Goal: Information Seeking & Learning: Understand process/instructions

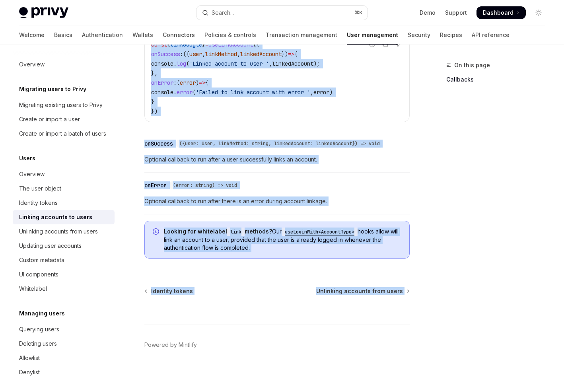
scroll to position [926, 0]
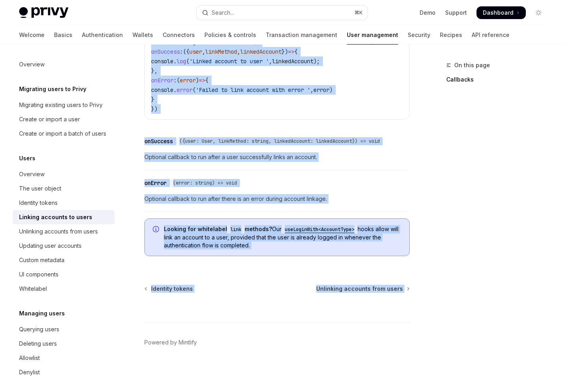
drag, startPoint x: 144, startPoint y: 80, endPoint x: 319, endPoint y: 253, distance: 246.1
copy div "Loremip dolorsit am conse AdipIS Elit se DoeiUSM TempOR Inci ut LaboREE Dolorem…"
click at [276, 241] on span "Looking for whitelabel link methods? Our useLoginWith<AccountType> hooks allow …" at bounding box center [282, 237] width 237 height 24
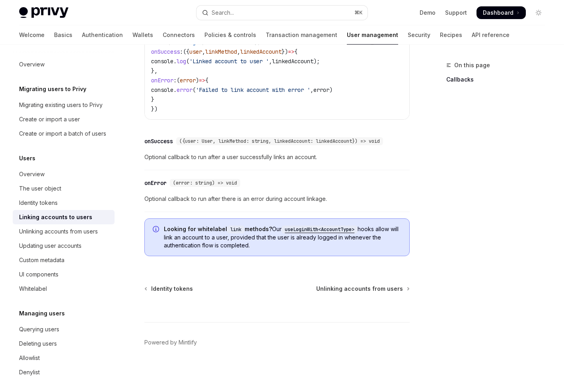
click at [299, 231] on code "useLoginWith<AccountType>" at bounding box center [320, 230] width 76 height 8
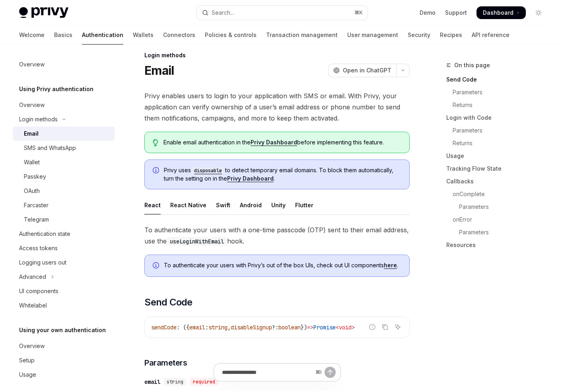
scroll to position [12, 0]
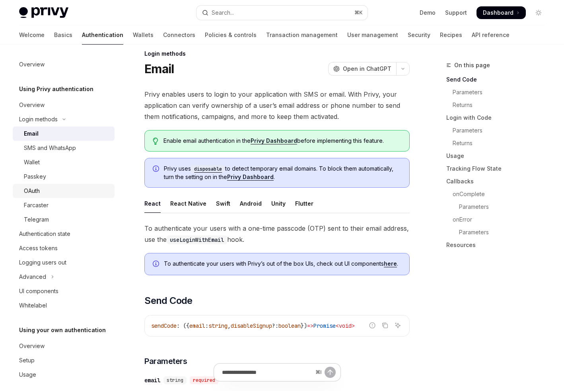
click at [78, 191] on div "OAuth" at bounding box center [67, 191] width 86 height 10
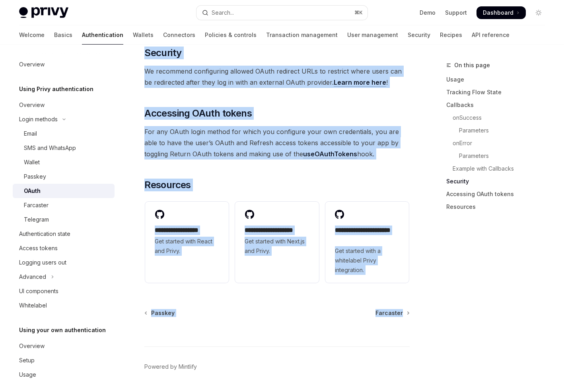
scroll to position [1738, 0]
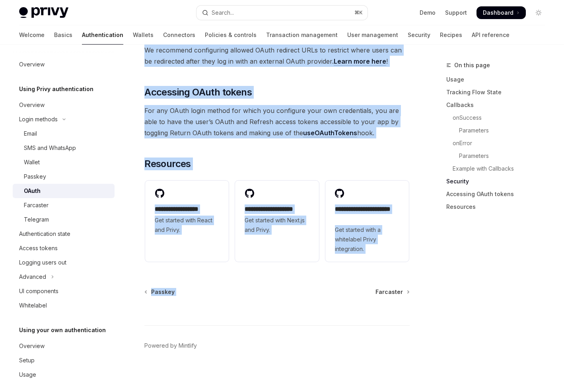
drag, startPoint x: 146, startPoint y: 65, endPoint x: 283, endPoint y: 285, distance: 259.6
copy div "LOrem IpsuMD Sita co AdipISC ElitSE Doei te InciDID Utlab etdolo mag aliquae ad…"
click at [200, 118] on span "For any OAuth login method for which you configure your own credentials, you ar…" at bounding box center [276, 121] width 265 height 33
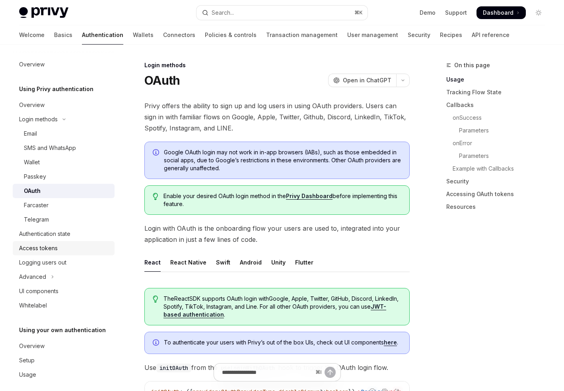
scroll to position [7, 0]
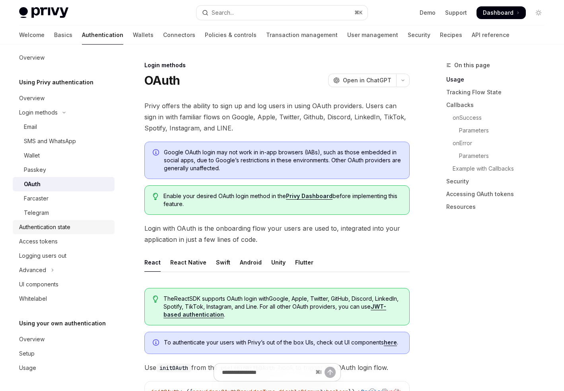
click at [42, 226] on div "Authentication state" at bounding box center [44, 227] width 51 height 10
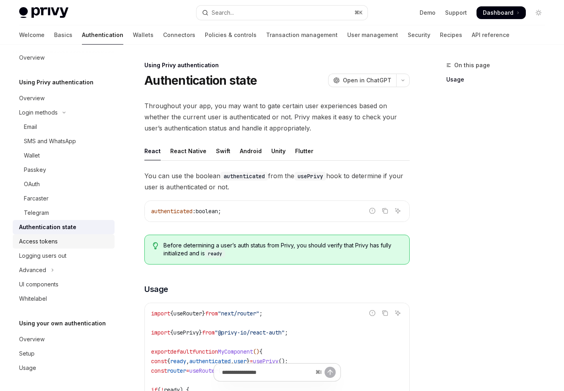
click at [46, 243] on div "Access tokens" at bounding box center [38, 242] width 39 height 10
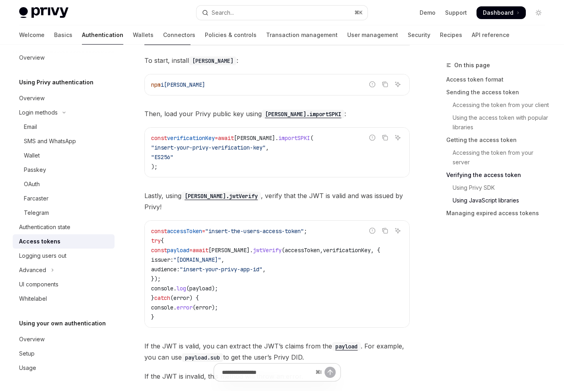
scroll to position [2198, 0]
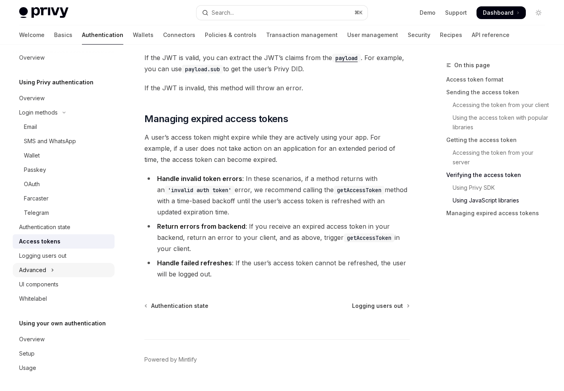
click at [33, 269] on div "Advanced" at bounding box center [32, 270] width 27 height 10
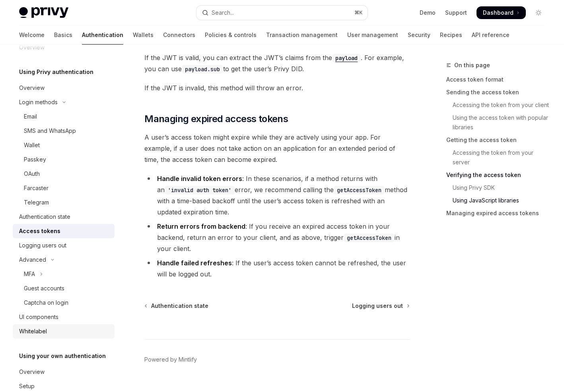
scroll to position [0, 0]
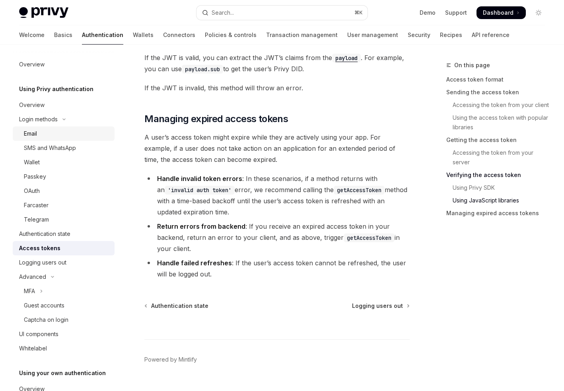
click at [47, 135] on div "Email" at bounding box center [67, 134] width 86 height 10
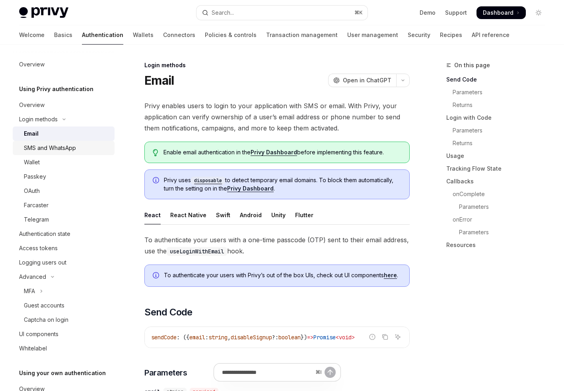
click at [51, 150] on div "SMS and WhatsApp" at bounding box center [50, 148] width 52 height 10
type textarea "*"
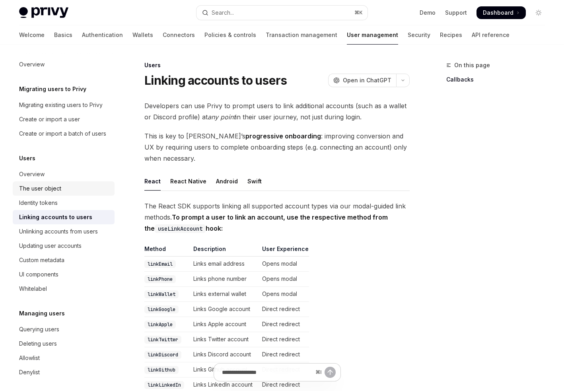
click at [42, 192] on div "The user object" at bounding box center [40, 189] width 42 height 10
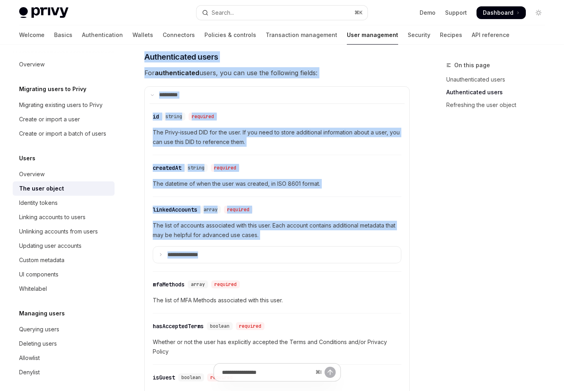
scroll to position [177, 0]
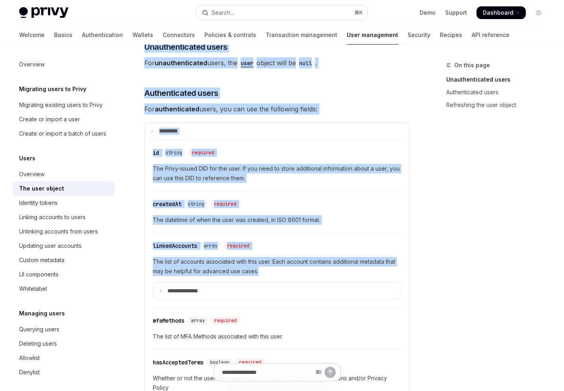
drag, startPoint x: 148, startPoint y: 78, endPoint x: 290, endPoint y: 262, distance: 232.5
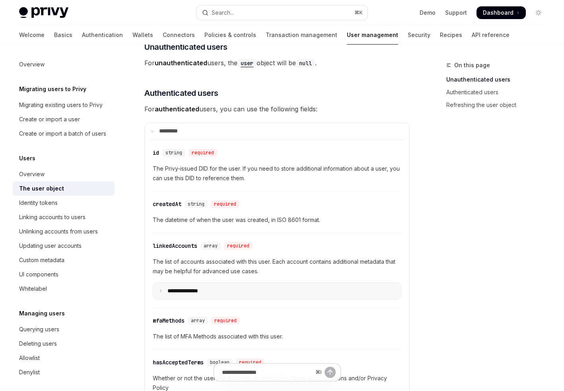
click at [163, 283] on summary "**********" at bounding box center [277, 291] width 248 height 17
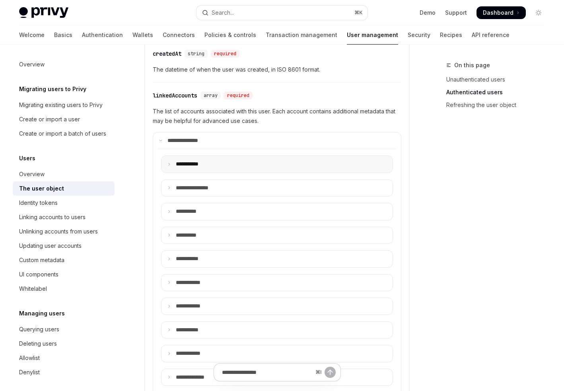
scroll to position [367, 0]
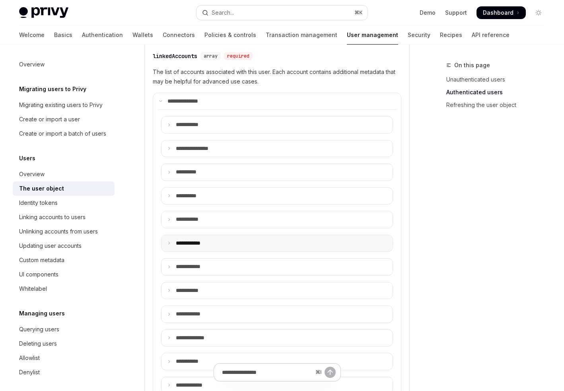
click at [171, 235] on summary "**** *******" at bounding box center [276, 243] width 231 height 17
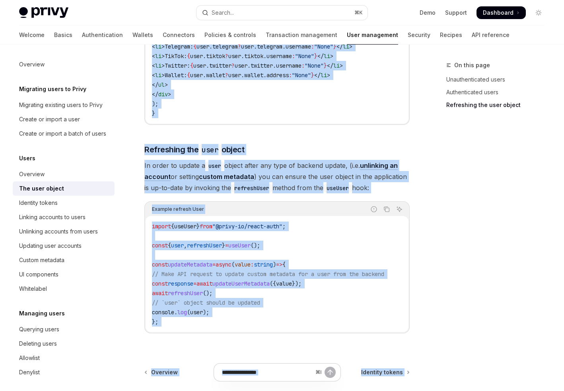
scroll to position [1721, 0]
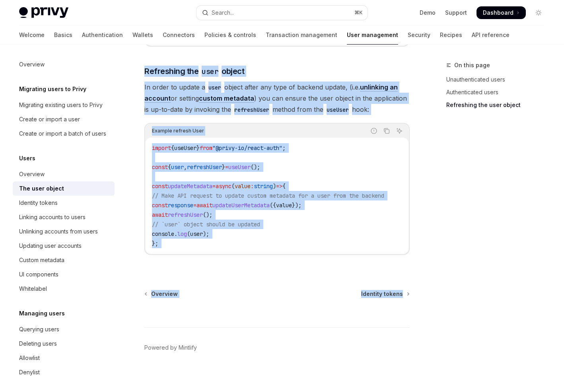
drag, startPoint x: 144, startPoint y: 89, endPoint x: 264, endPoint y: 310, distance: 251.5
copy div "**********"
click at [52, 217] on div "Linking accounts to users" at bounding box center [52, 217] width 66 height 10
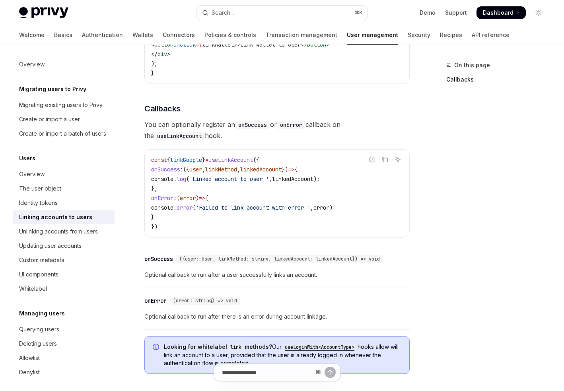
scroll to position [926, 0]
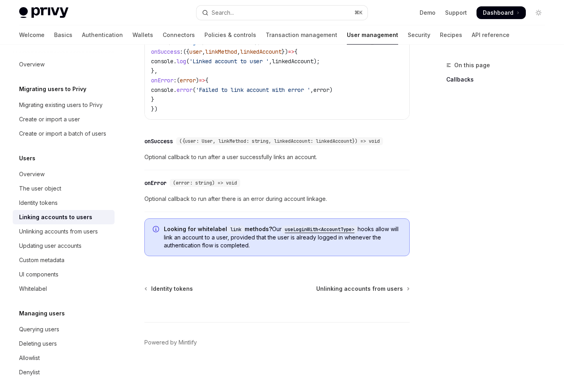
click at [316, 229] on code "useLoginWith<AccountType>" at bounding box center [320, 230] width 76 height 8
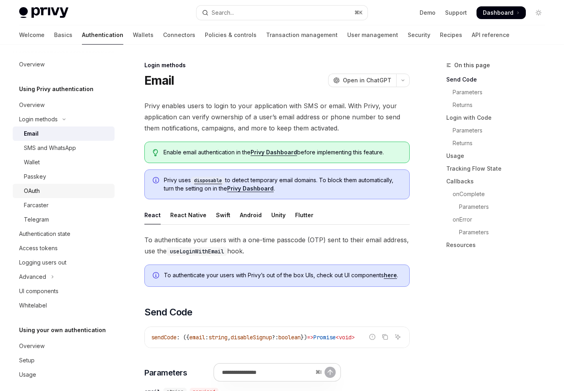
click at [36, 189] on div "OAuth" at bounding box center [32, 191] width 16 height 10
type textarea "*"
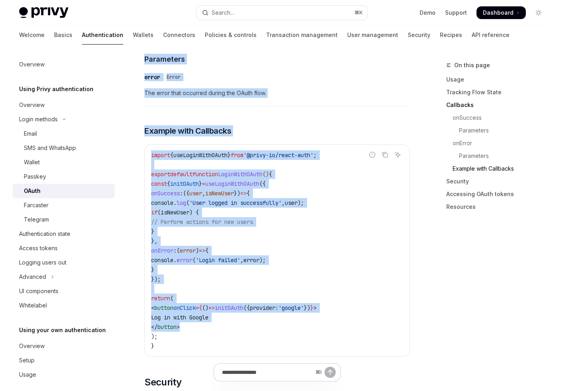
scroll to position [1738, 0]
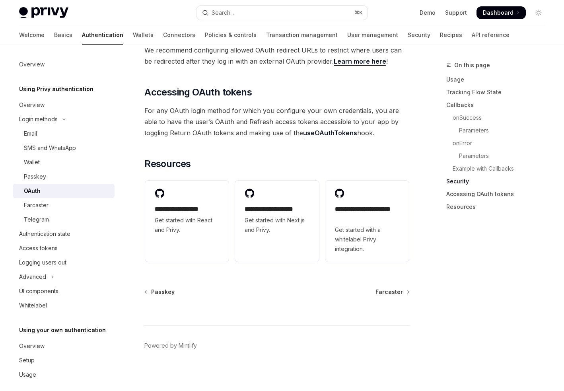
drag, startPoint x: 146, startPoint y: 80, endPoint x: 358, endPoint y: 132, distance: 217.9
copy div "LOrem IpsuMD Sita co AdipISC ElitSE Doei te InciDID Utlab etdolo mag aliquae ad…"
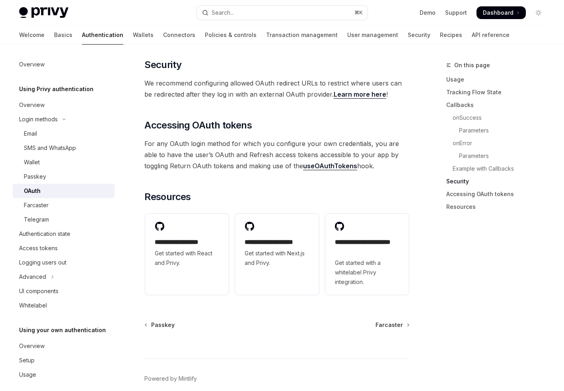
scroll to position [1707, 0]
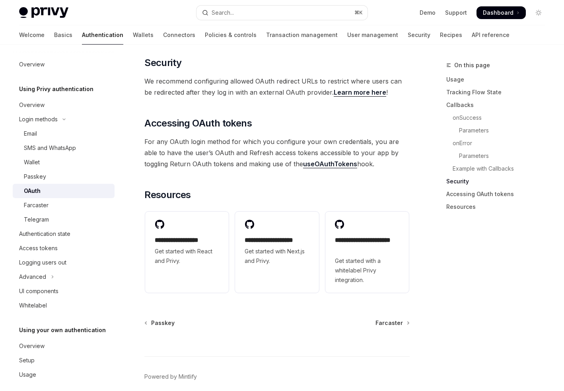
click at [344, 88] on link "Learn more here" at bounding box center [360, 92] width 52 height 8
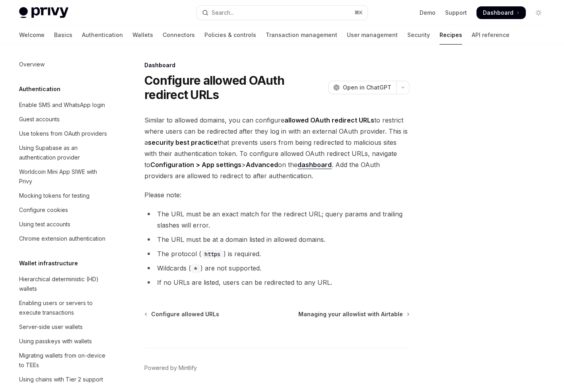
scroll to position [386, 0]
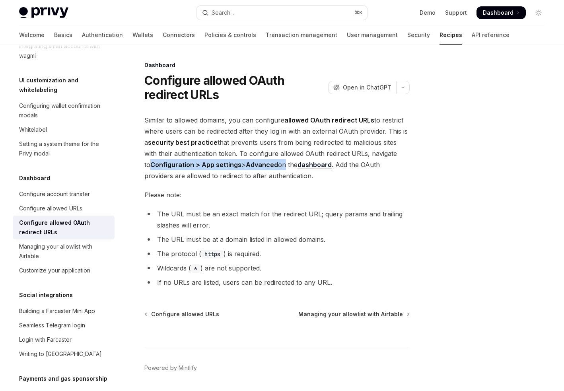
drag, startPoint x: 145, startPoint y: 163, endPoint x: 278, endPoint y: 164, distance: 133.6
click at [278, 164] on span "Similar to allowed domains, you can configure allowed OAuth redirect URLs to re…" at bounding box center [276, 148] width 265 height 67
click at [304, 166] on link "dashboard" at bounding box center [314, 165] width 34 height 8
